Goal: Task Accomplishment & Management: Use online tool/utility

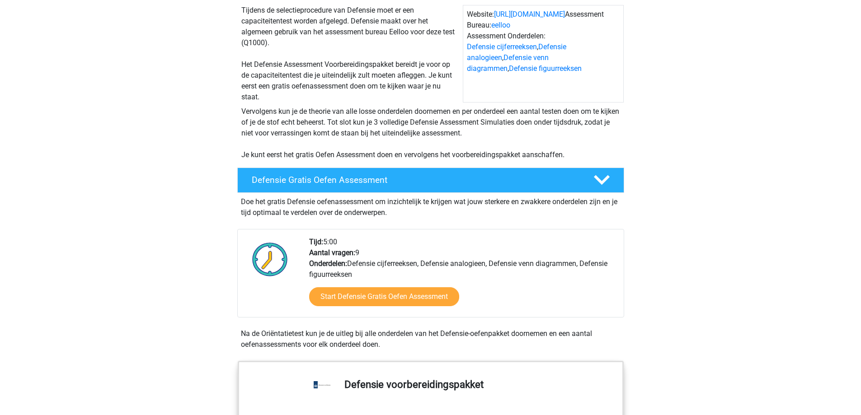
scroll to position [181, 0]
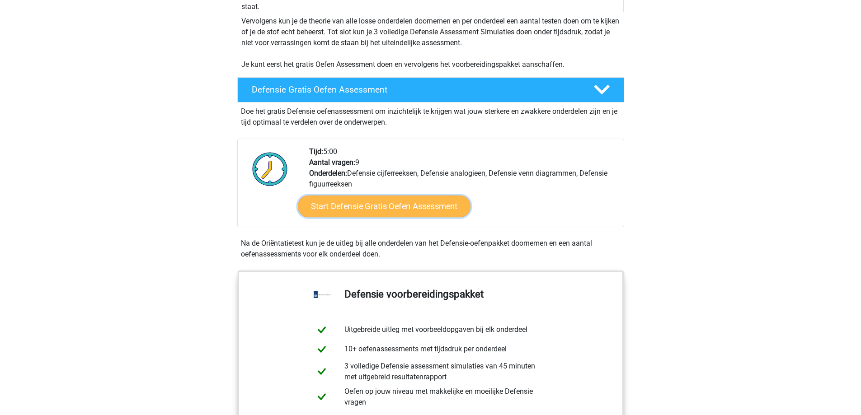
click at [397, 206] on link "Start Defensie Gratis Oefen Assessment" at bounding box center [384, 207] width 173 height 22
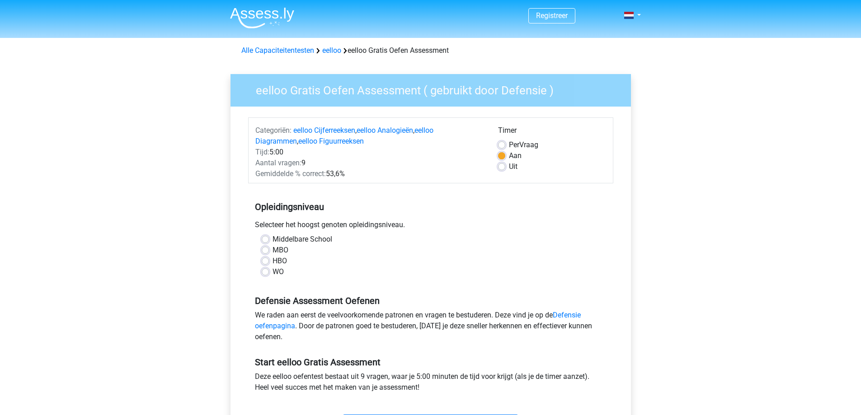
click at [277, 262] on label "HBO" at bounding box center [279, 261] width 14 height 11
click at [269, 262] on input "HBO" at bounding box center [265, 260] width 7 height 9
radio input "true"
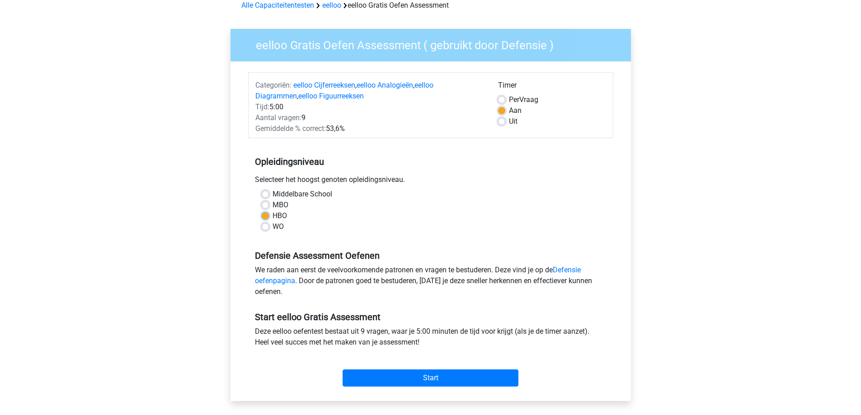
scroll to position [136, 0]
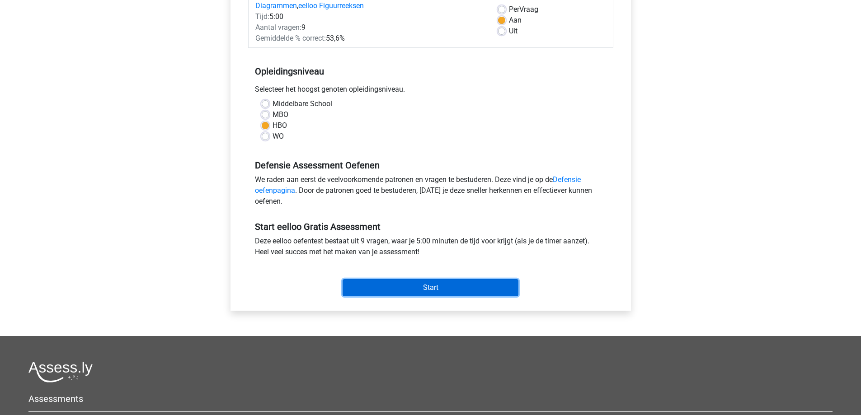
click at [424, 291] on input "Start" at bounding box center [430, 287] width 176 height 17
click at [403, 288] on input "Start" at bounding box center [430, 287] width 176 height 17
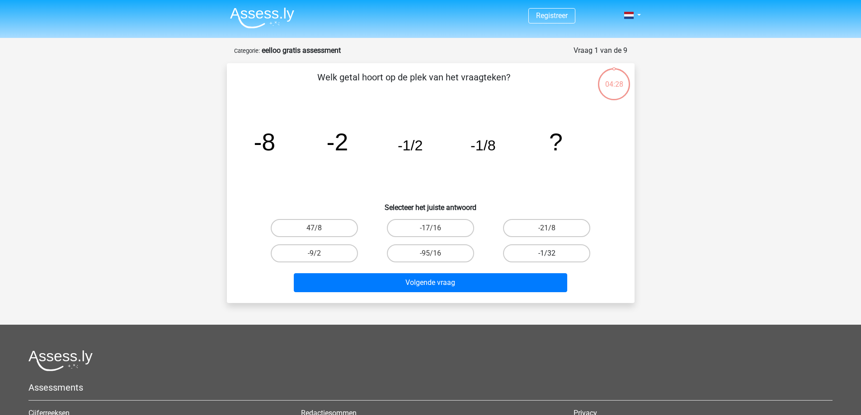
click at [519, 252] on label "-1/32" at bounding box center [546, 253] width 87 height 18
click at [547, 253] on input "-1/32" at bounding box center [550, 256] width 6 height 6
radio input "true"
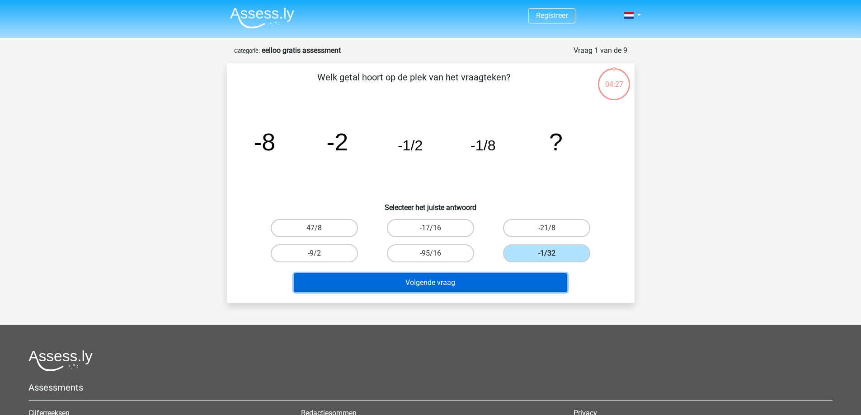
click at [511, 281] on button "Volgende vraag" at bounding box center [430, 282] width 273 height 19
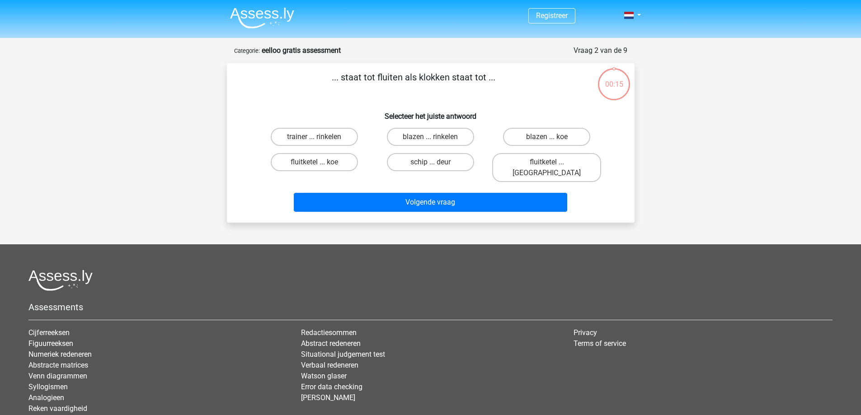
click at [625, 82] on div "00:15" at bounding box center [614, 78] width 34 height 23
click at [534, 162] on label "fluitketel ... luiden" at bounding box center [546, 167] width 109 height 29
click at [547, 162] on input "fluitketel ... luiden" at bounding box center [550, 165] width 6 height 6
radio input "true"
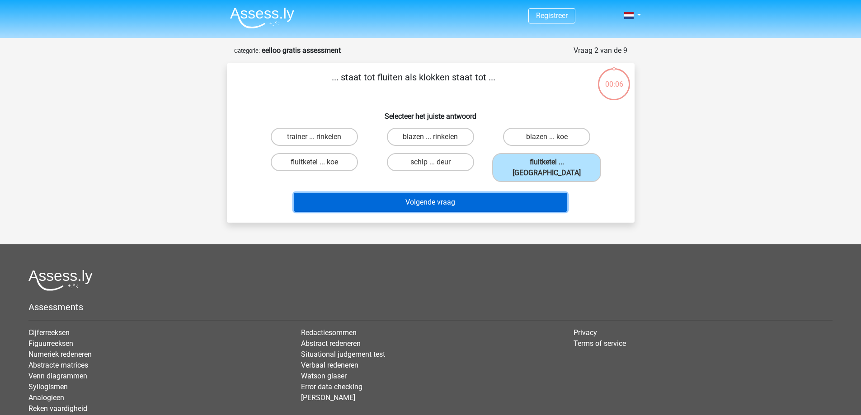
click at [522, 193] on button "Volgende vraag" at bounding box center [430, 202] width 273 height 19
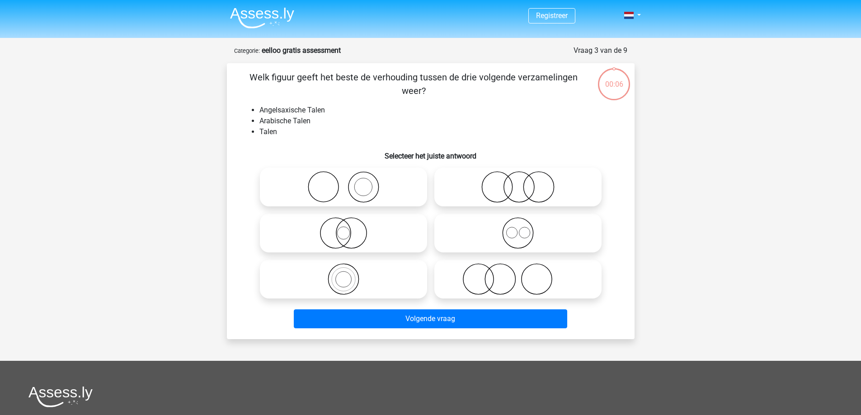
scroll to position [45, 0]
